Goal: Task Accomplishment & Management: Use online tool/utility

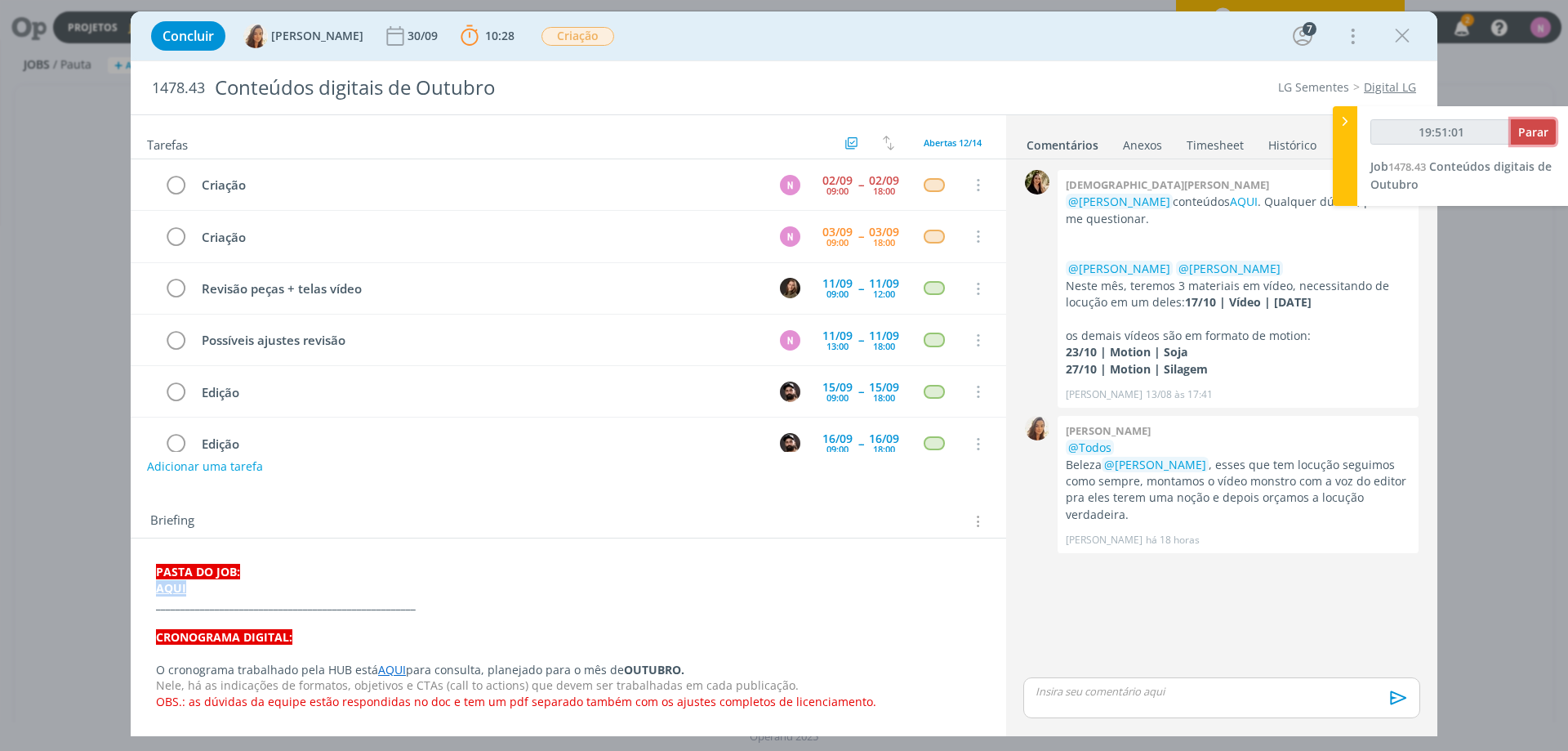
type input "19:51:02"
click at [1522, 129] on span "Parar" at bounding box center [1534, 131] width 31 height 16
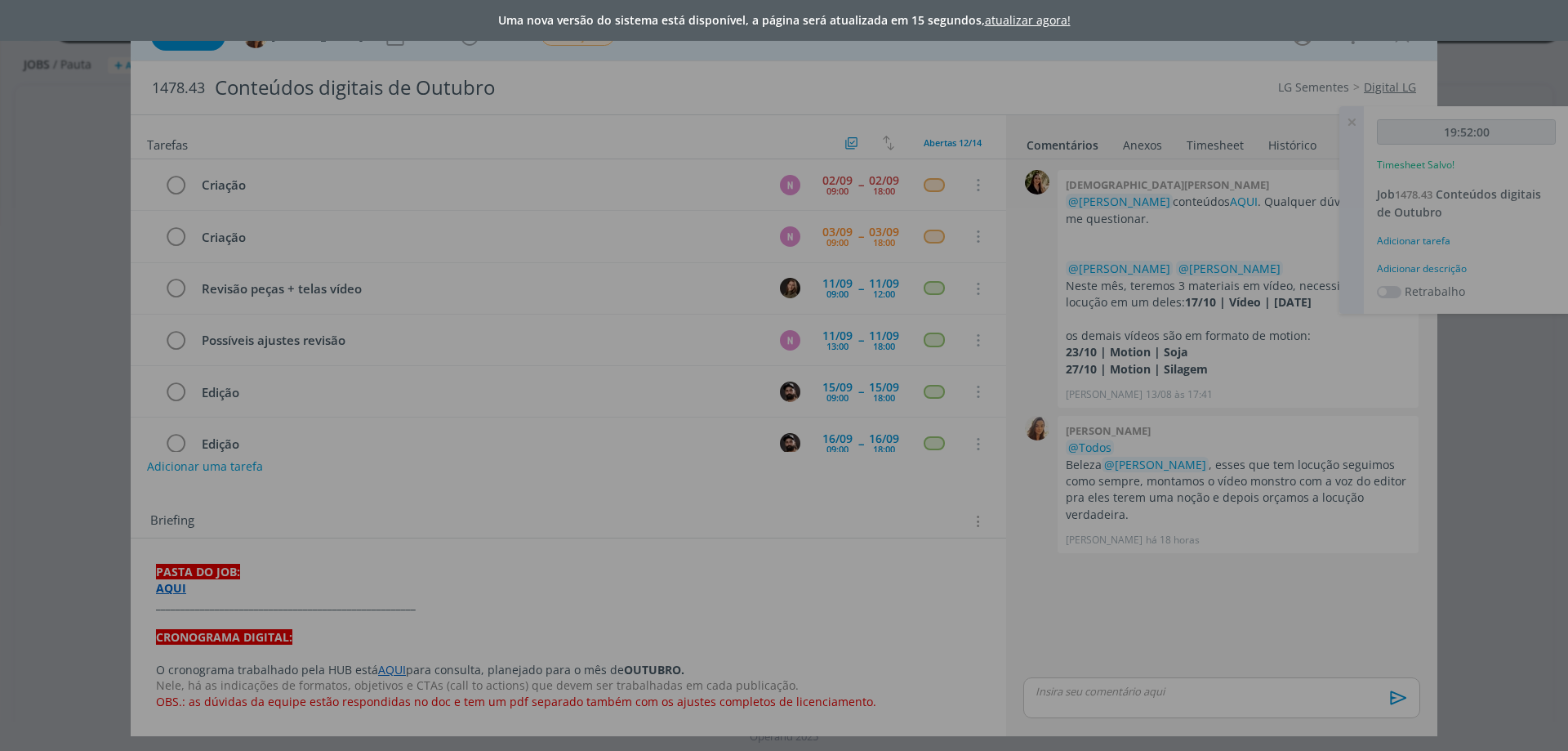
click at [1351, 119] on div "Uma nova versão do sistema está disponível, a página será atualizada em 15 segu…" at bounding box center [784, 375] width 1568 height 751
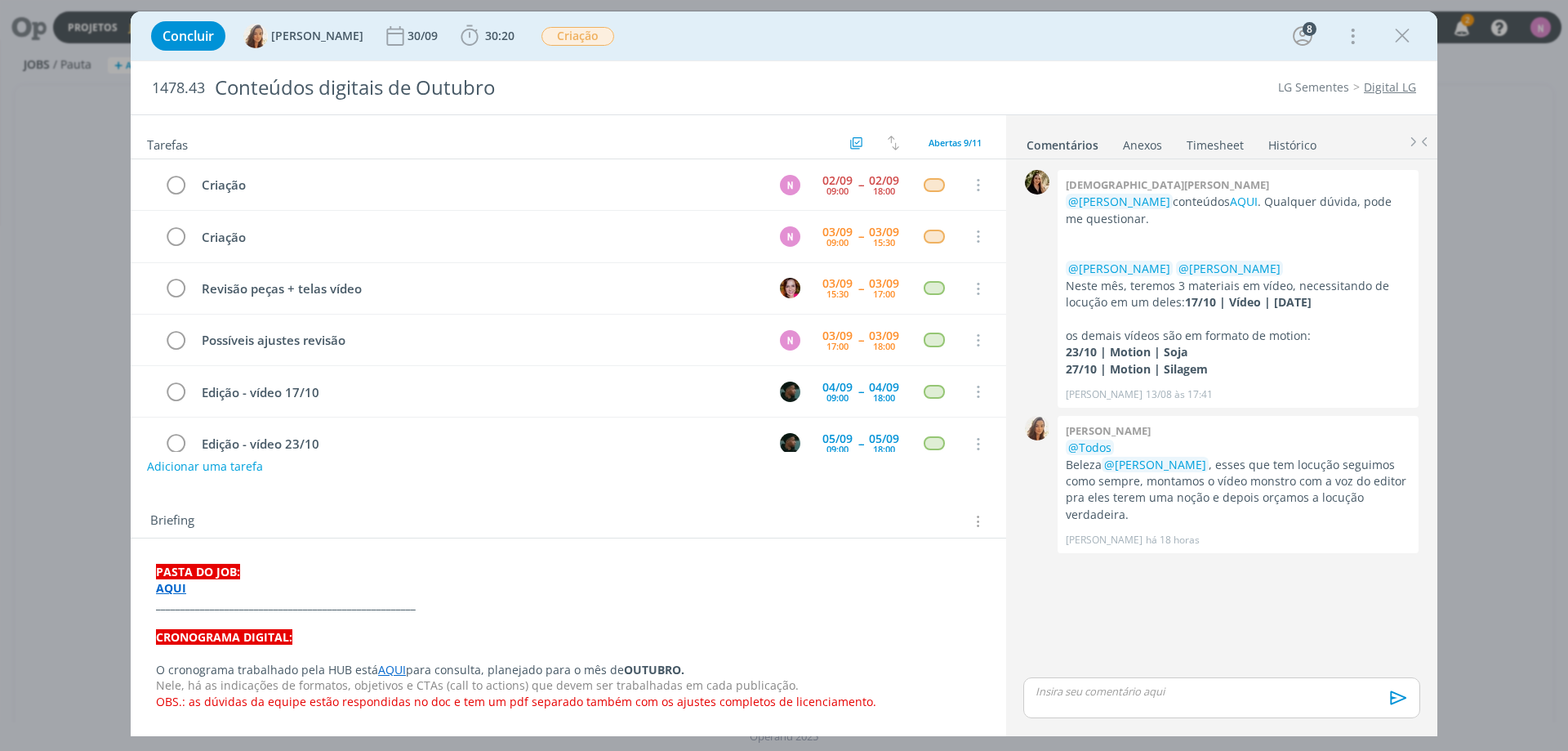
click at [1220, 141] on link "Timesheet" at bounding box center [1215, 142] width 59 height 24
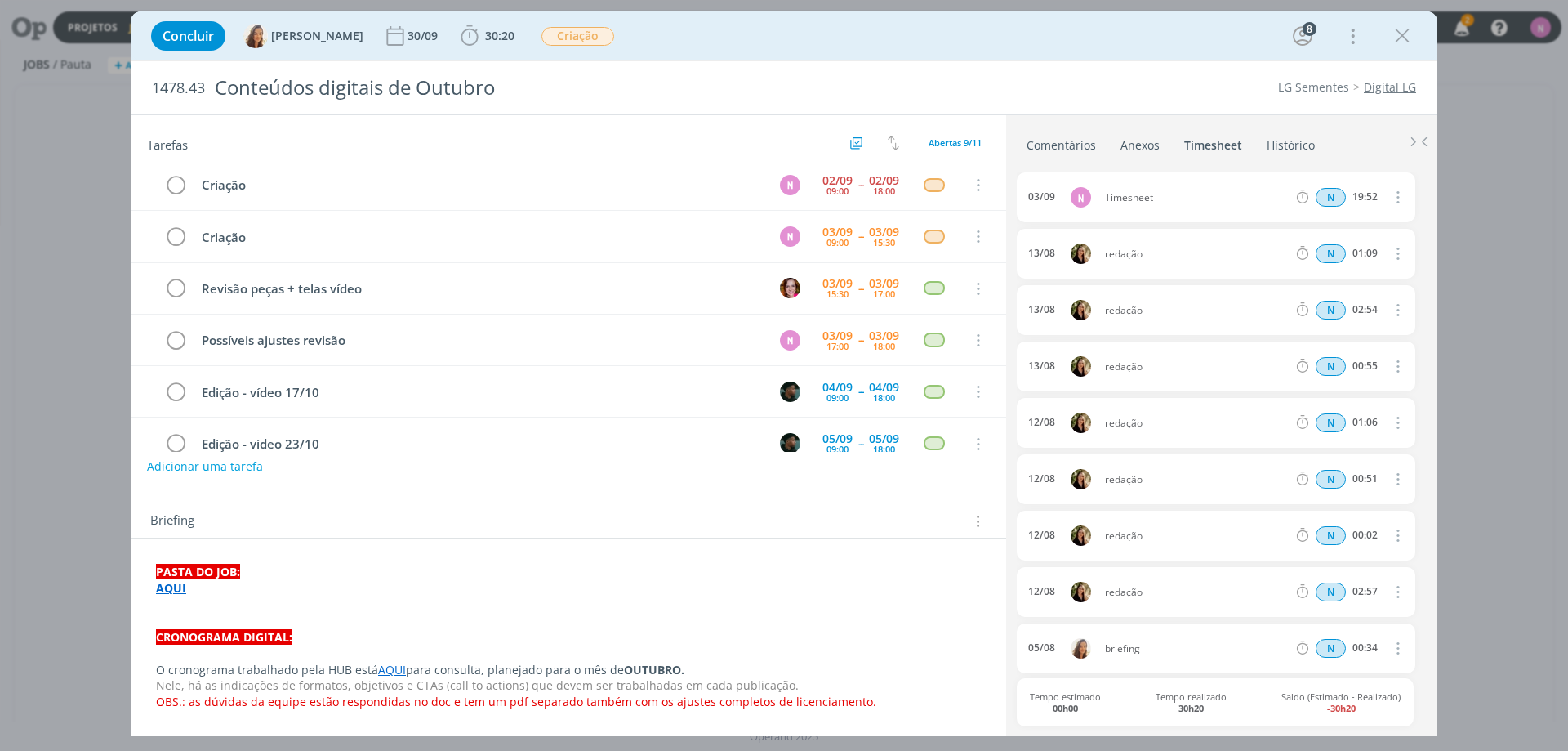
click at [1388, 195] on icon "dialog" at bounding box center [1396, 196] width 18 height 19
click at [1351, 254] on link "Editar" at bounding box center [1350, 253] width 129 height 26
click at [1351, 189] on input "19:52" at bounding box center [1365, 197] width 35 height 18
drag, startPoint x: 1375, startPoint y: 195, endPoint x: 1317, endPoint y: 195, distance: 58.0
click at [1318, 195] on div "N 19:52" at bounding box center [1401, 197] width 222 height 20
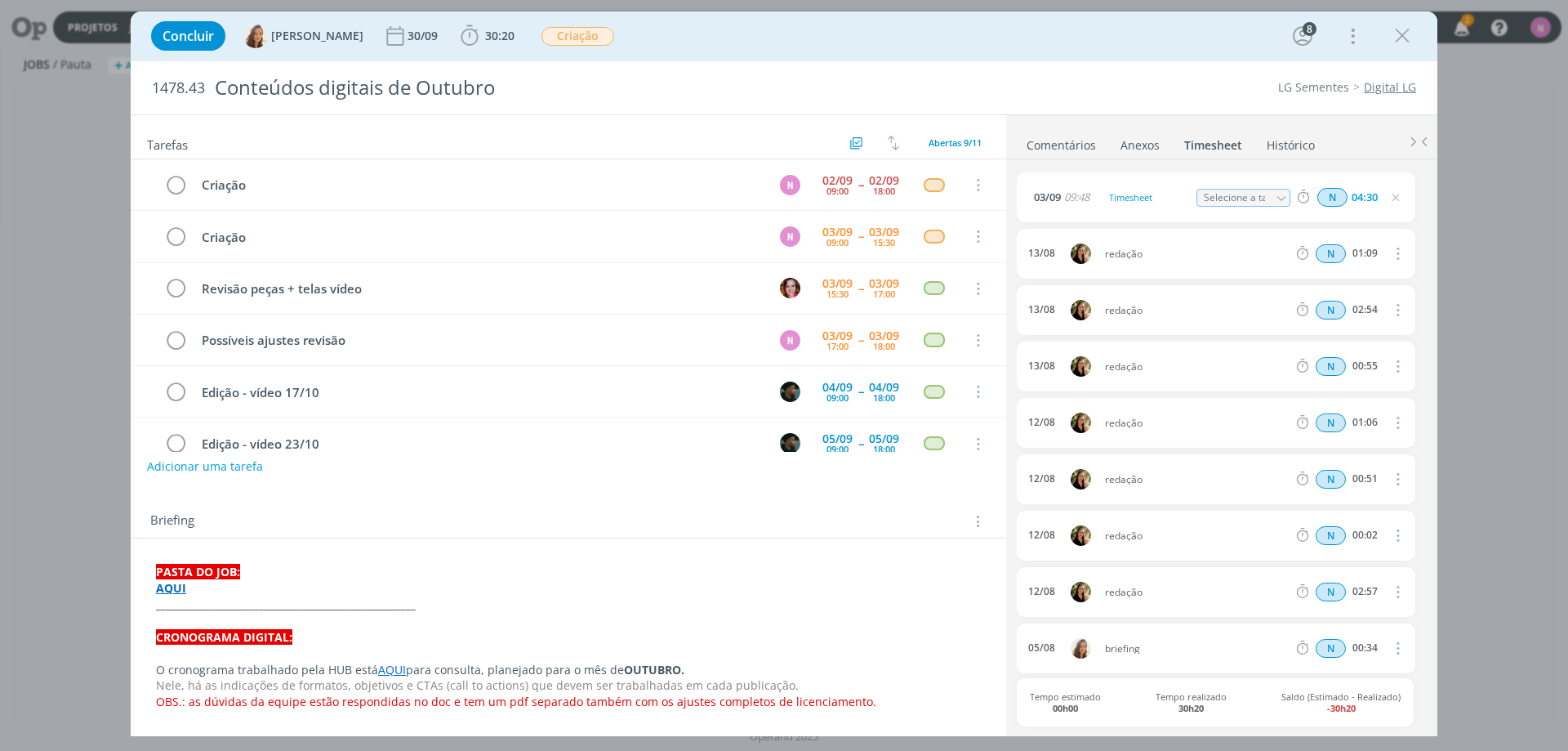
type input "04:30"
click at [1240, 205] on input "Selecione a tarefa" at bounding box center [1243, 197] width 93 height 18
click at [1234, 198] on input "Selecione a tarefa" at bounding box center [1243, 197] width 93 height 18
drag, startPoint x: 1173, startPoint y: 206, endPoint x: 1151, endPoint y: 198, distance: 23.4
click at [1162, 205] on div "Timesheet" at bounding box center [1149, 197] width 88 height 18
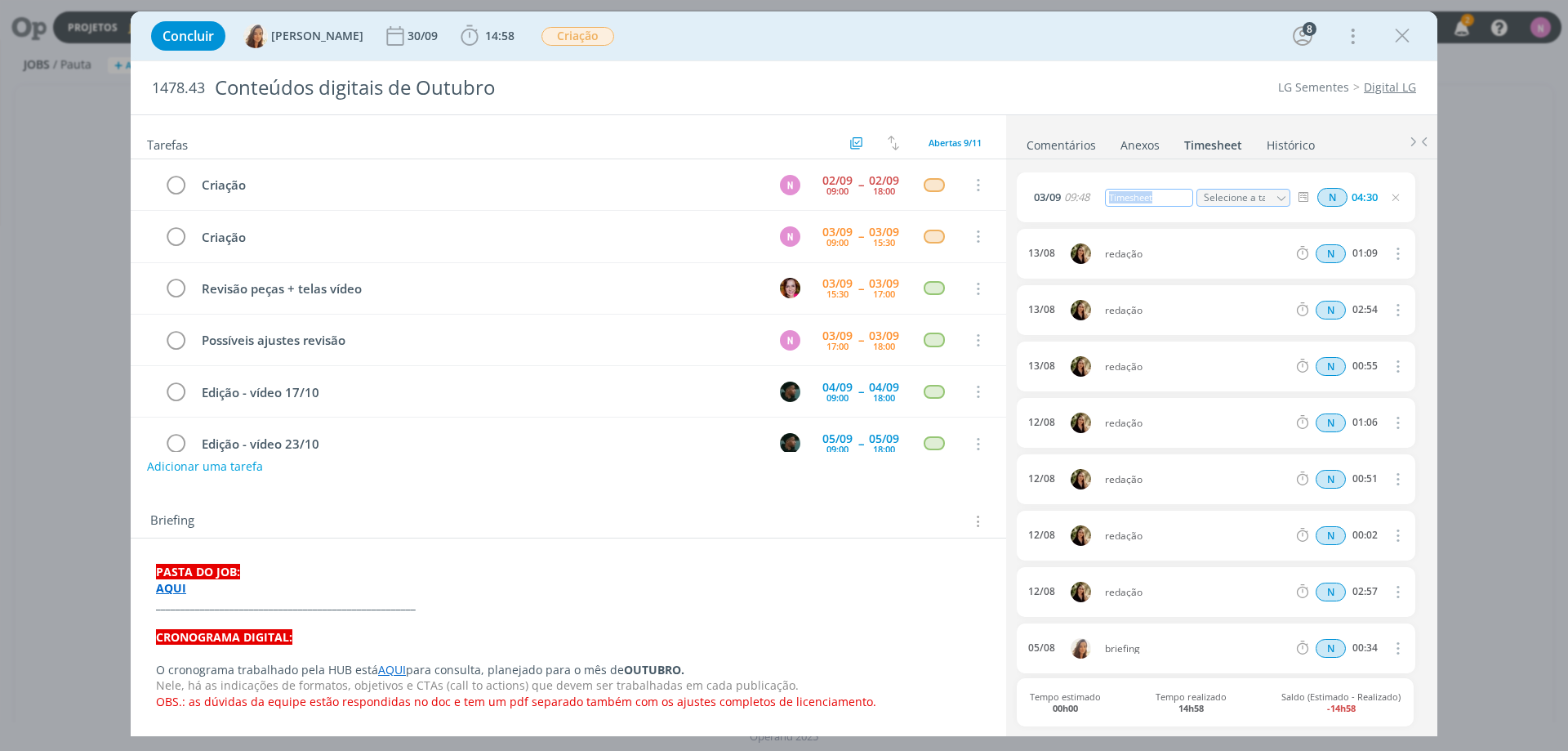
drag, startPoint x: 1162, startPoint y: 198, endPoint x: 1051, endPoint y: 203, distance: 111.1
click at [1051, 203] on div "[DATE] 09:48 Timesheet Selecione a tarefa Abertas Criação - [PERSON_NAME] Criaç…" at bounding box center [1216, 197] width 399 height 50
drag, startPoint x: 1046, startPoint y: 144, endPoint x: 886, endPoint y: 169, distance: 161.9
click at [1045, 144] on link "Comentários" at bounding box center [1061, 142] width 71 height 24
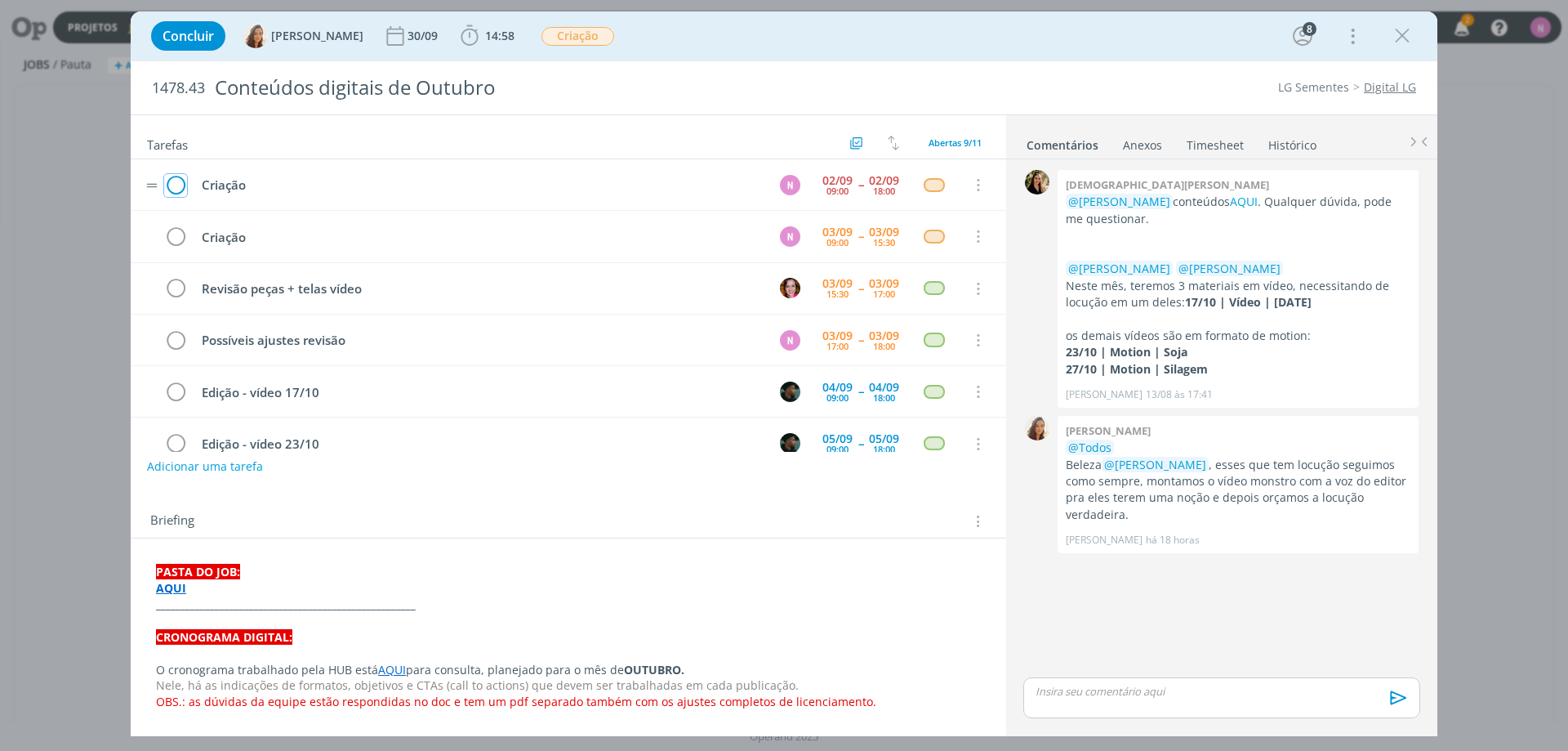
click at [174, 184] on icon "dialog" at bounding box center [175, 185] width 23 height 24
click at [1213, 142] on link "Timesheet" at bounding box center [1215, 142] width 59 height 24
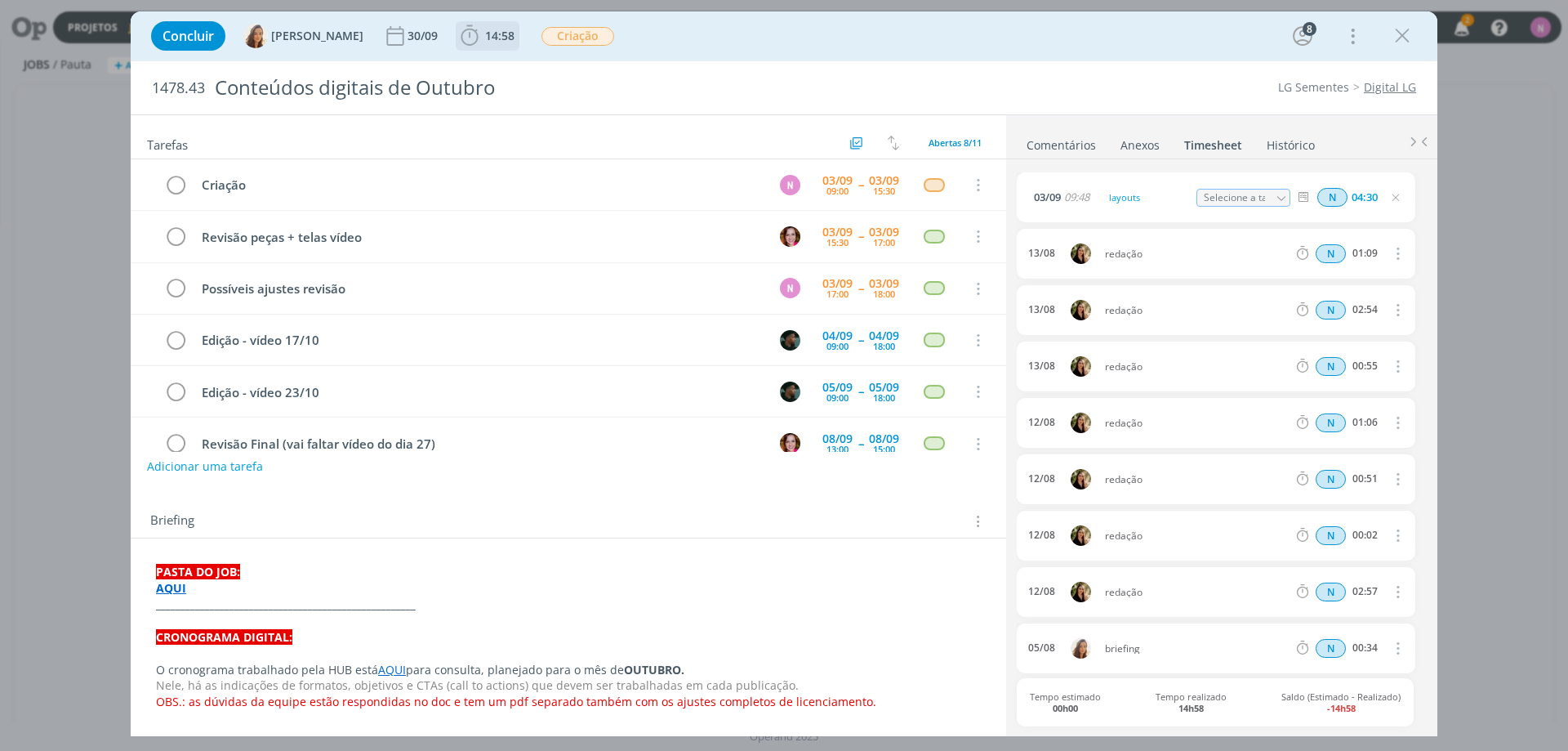
click at [490, 44] on span "14:58" at bounding box center [487, 36] width 60 height 24
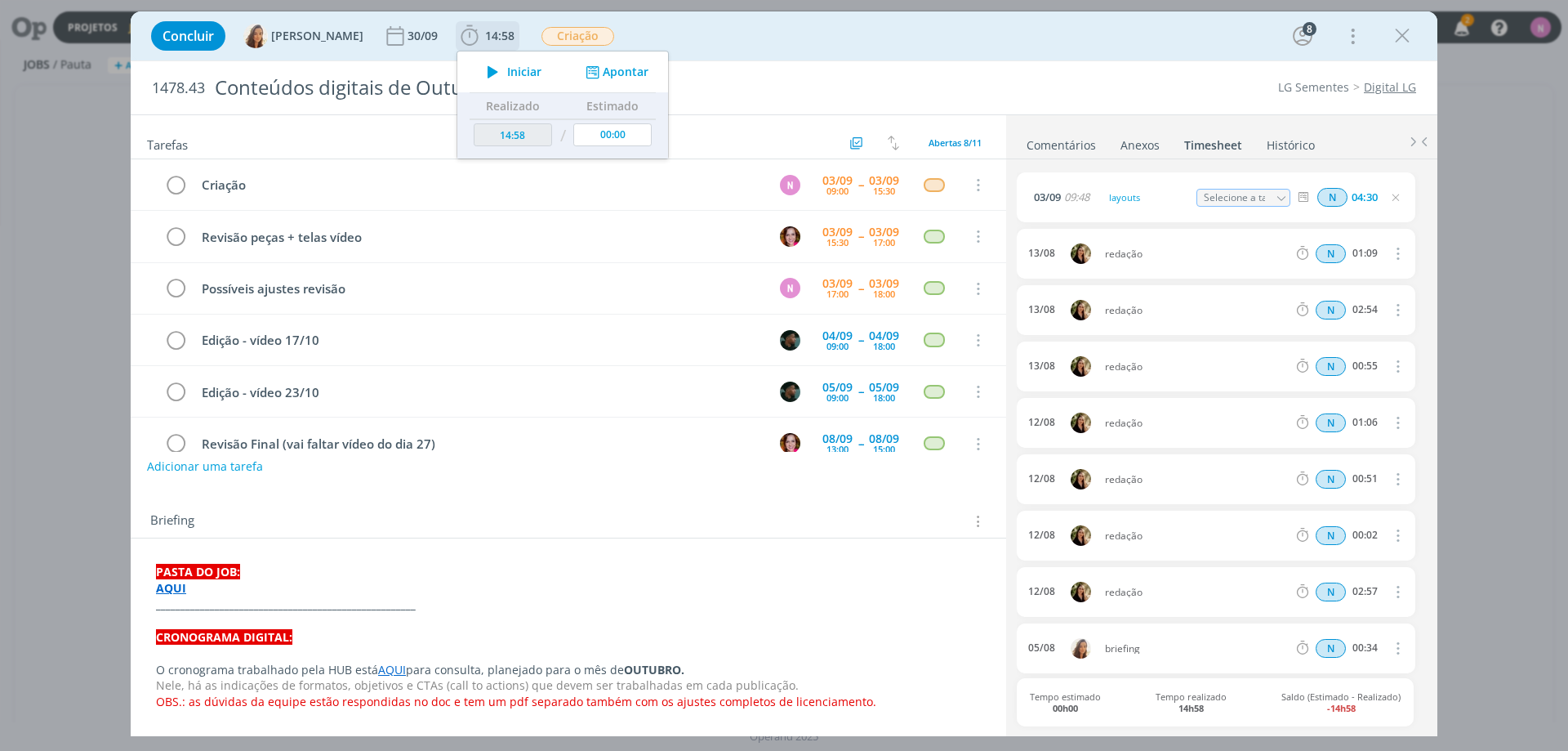
click at [594, 69] on button "Apontar" at bounding box center [615, 72] width 68 height 18
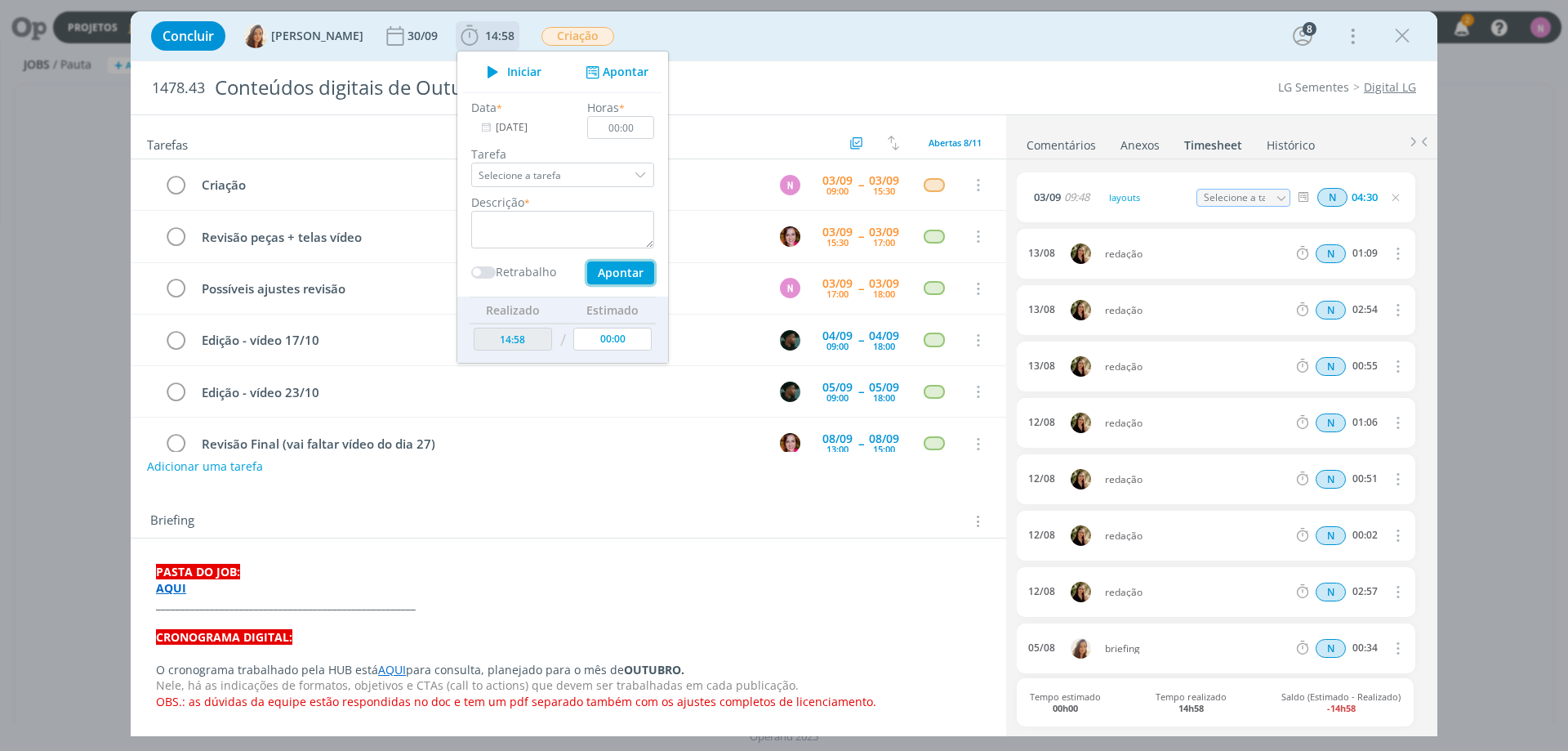
click at [610, 272] on button "Apontar" at bounding box center [621, 272] width 67 height 23
click at [616, 66] on button "Apontar" at bounding box center [615, 72] width 68 height 18
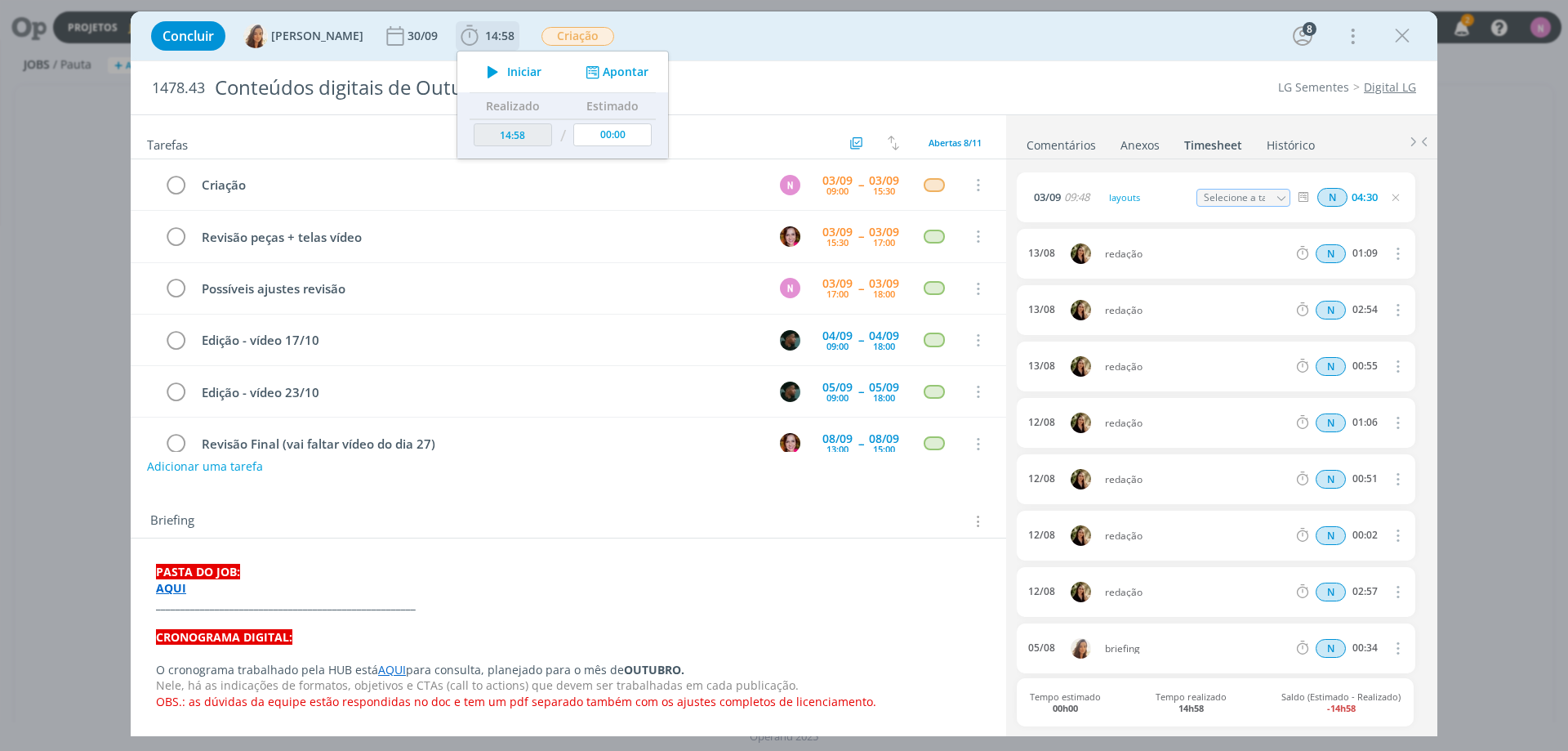
click at [515, 78] on span "Iniciar" at bounding box center [524, 71] width 34 height 11
